Goal: Navigation & Orientation: Understand site structure

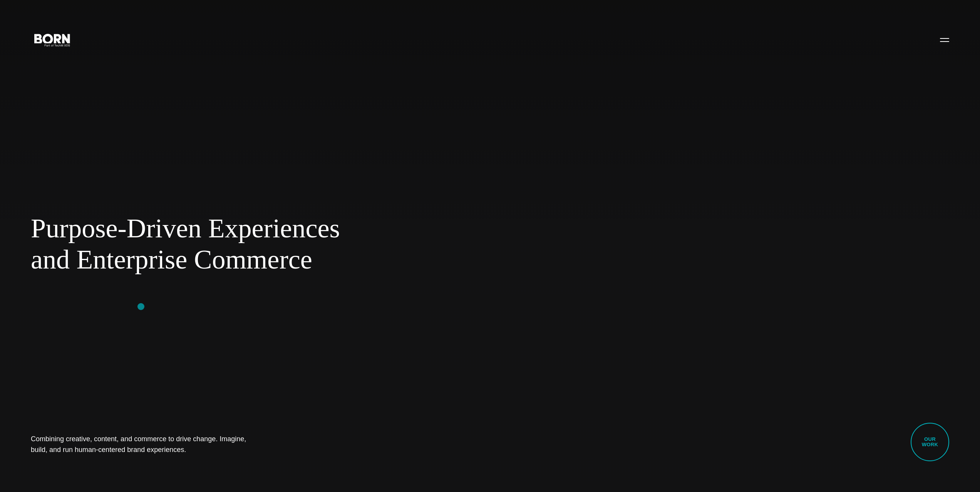
click at [141, 307] on div "Purpose-Driven Experiences and Enterprise Commerce Combining creative, content,…" at bounding box center [490, 246] width 980 height 492
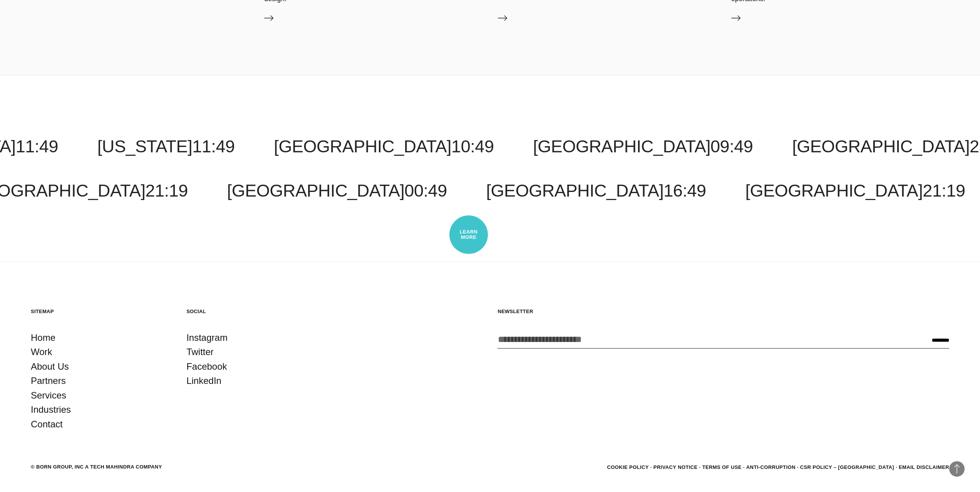
scroll to position [3141, 0]
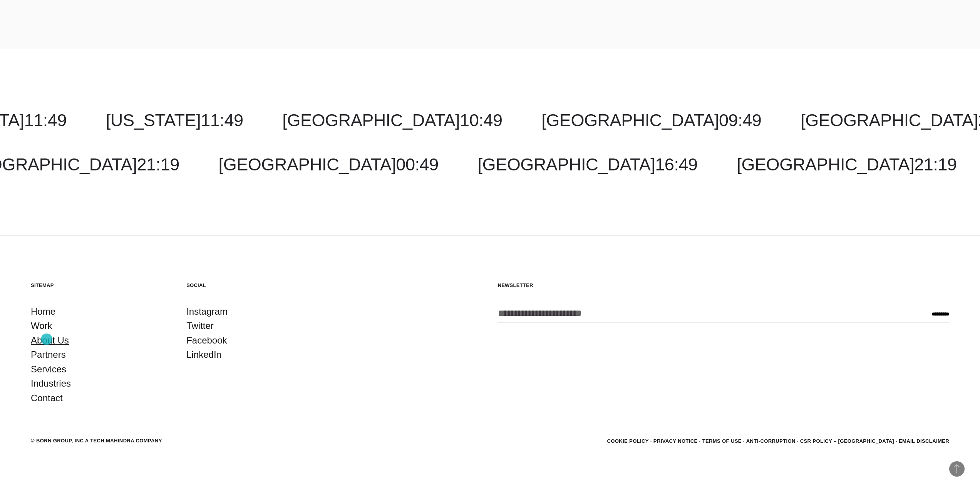
click at [47, 339] on link "About Us" at bounding box center [50, 340] width 38 height 15
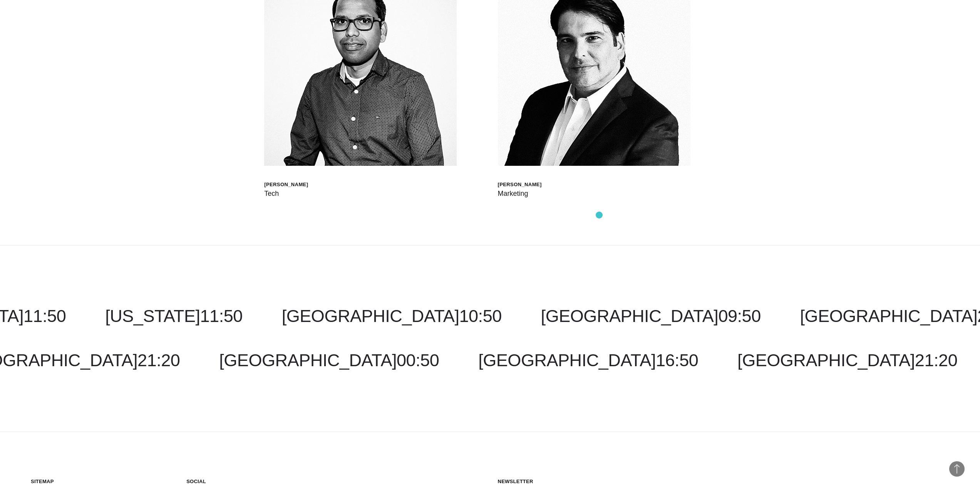
scroll to position [3449, 0]
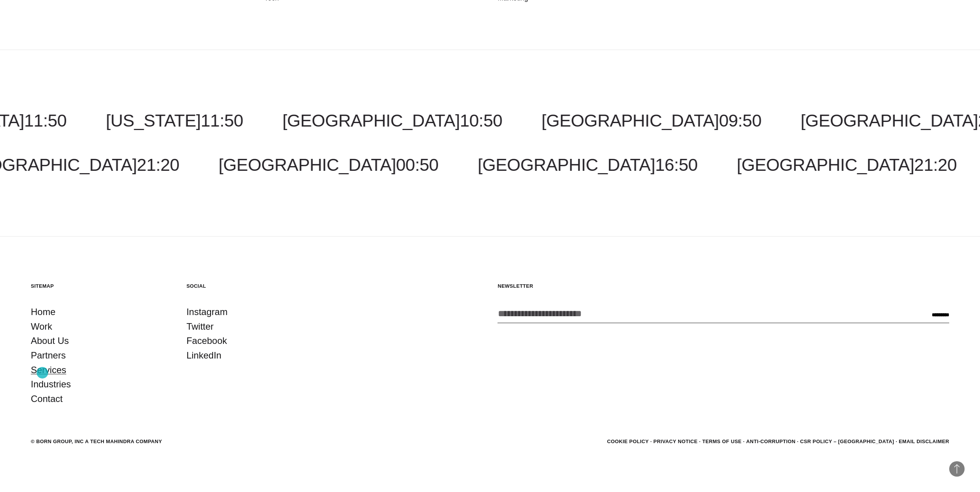
click at [43, 373] on link "Services" at bounding box center [48, 370] width 35 height 15
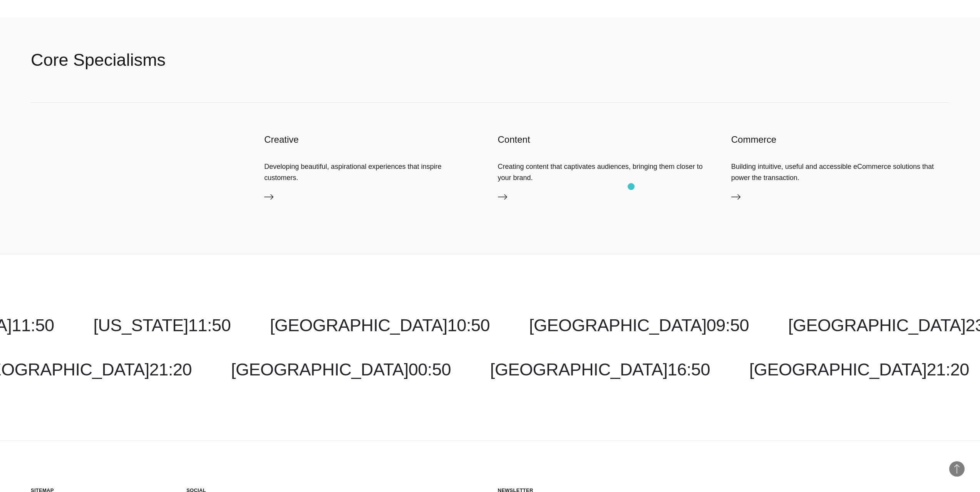
scroll to position [1615, 0]
